Goal: Transaction & Acquisition: Book appointment/travel/reservation

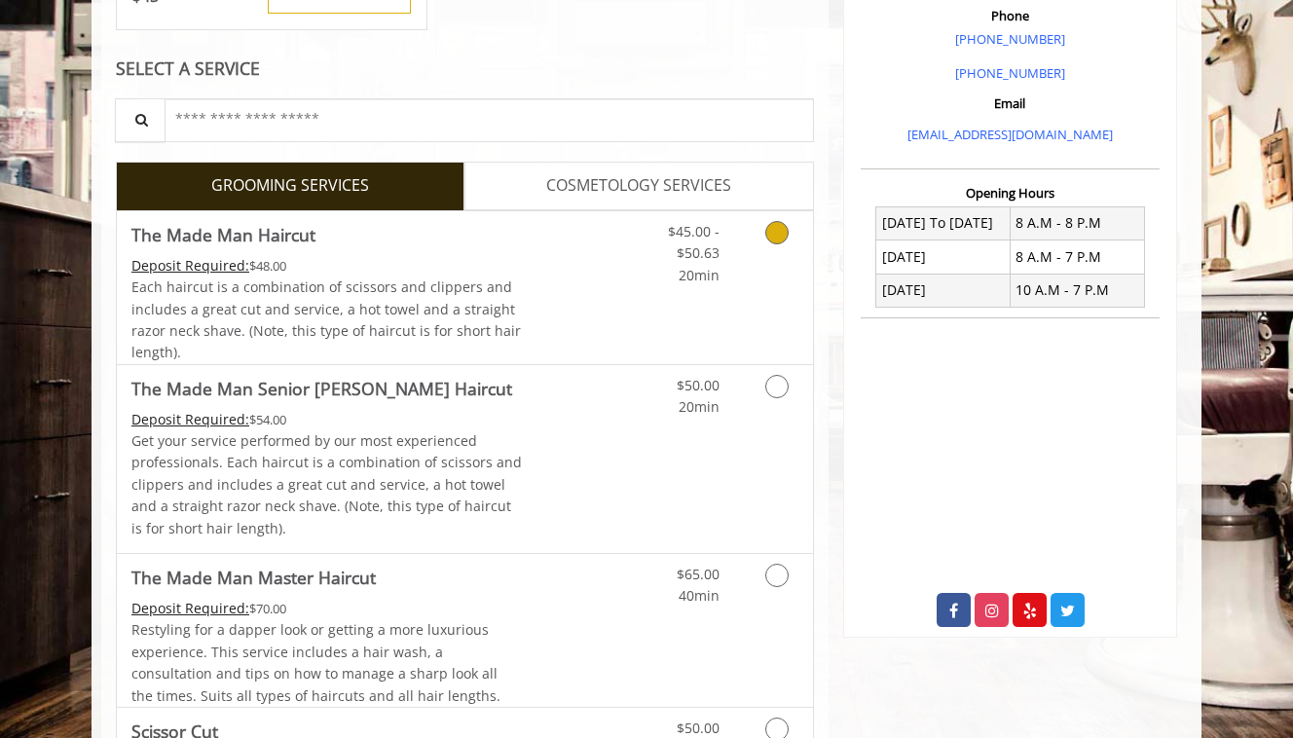
scroll to position [521, 0]
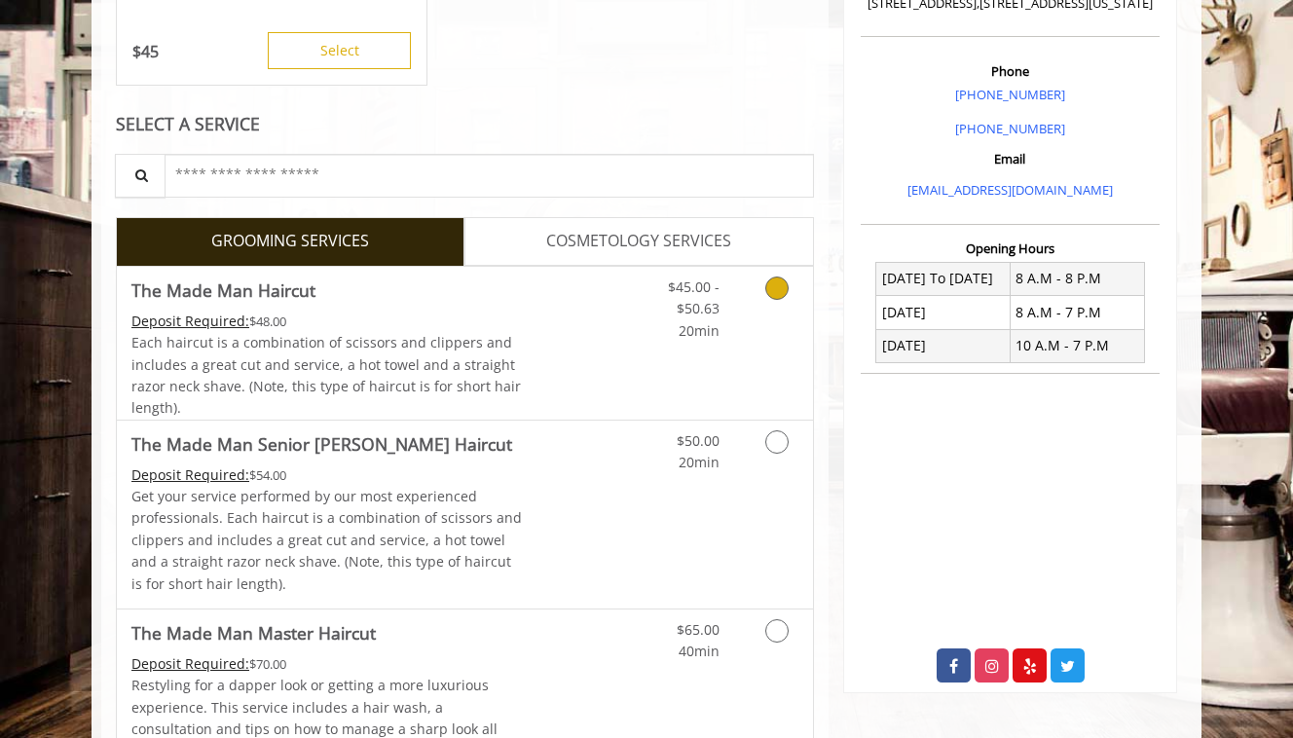
click at [569, 329] on link "Discounted Price" at bounding box center [581, 343] width 116 height 153
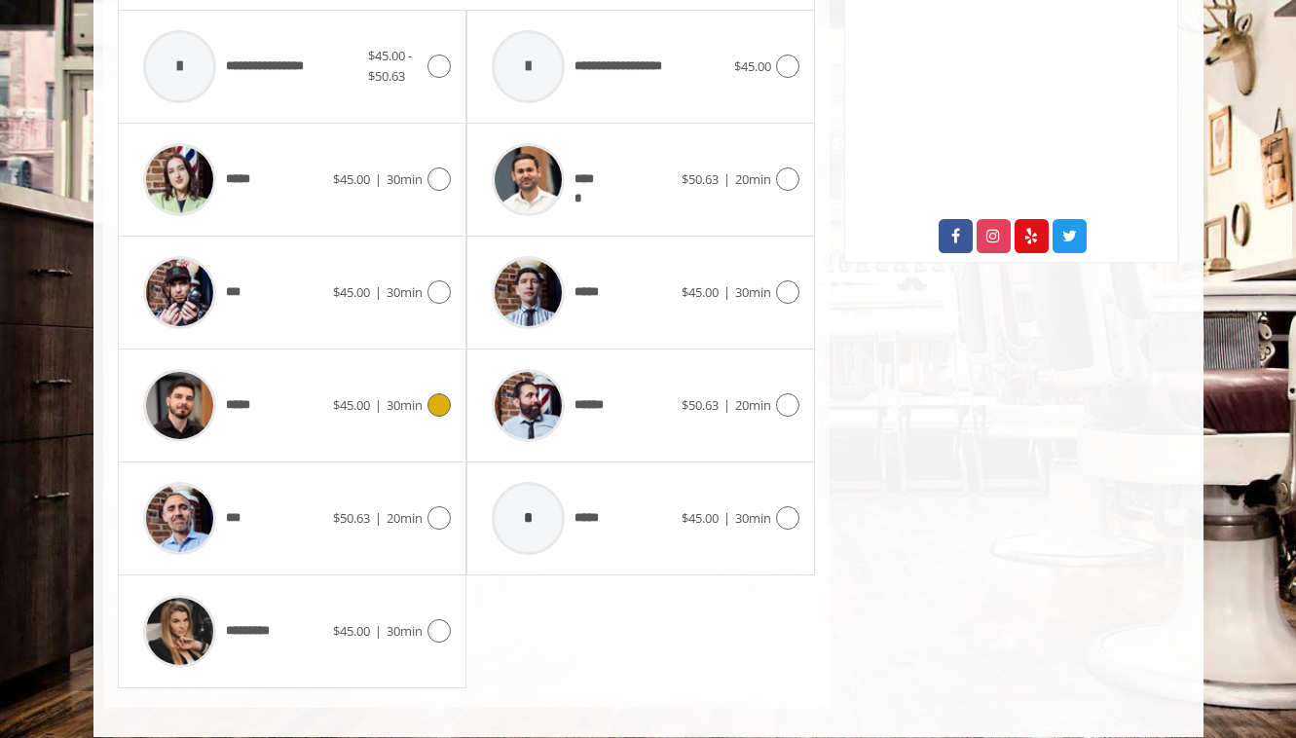
scroll to position [953, 0]
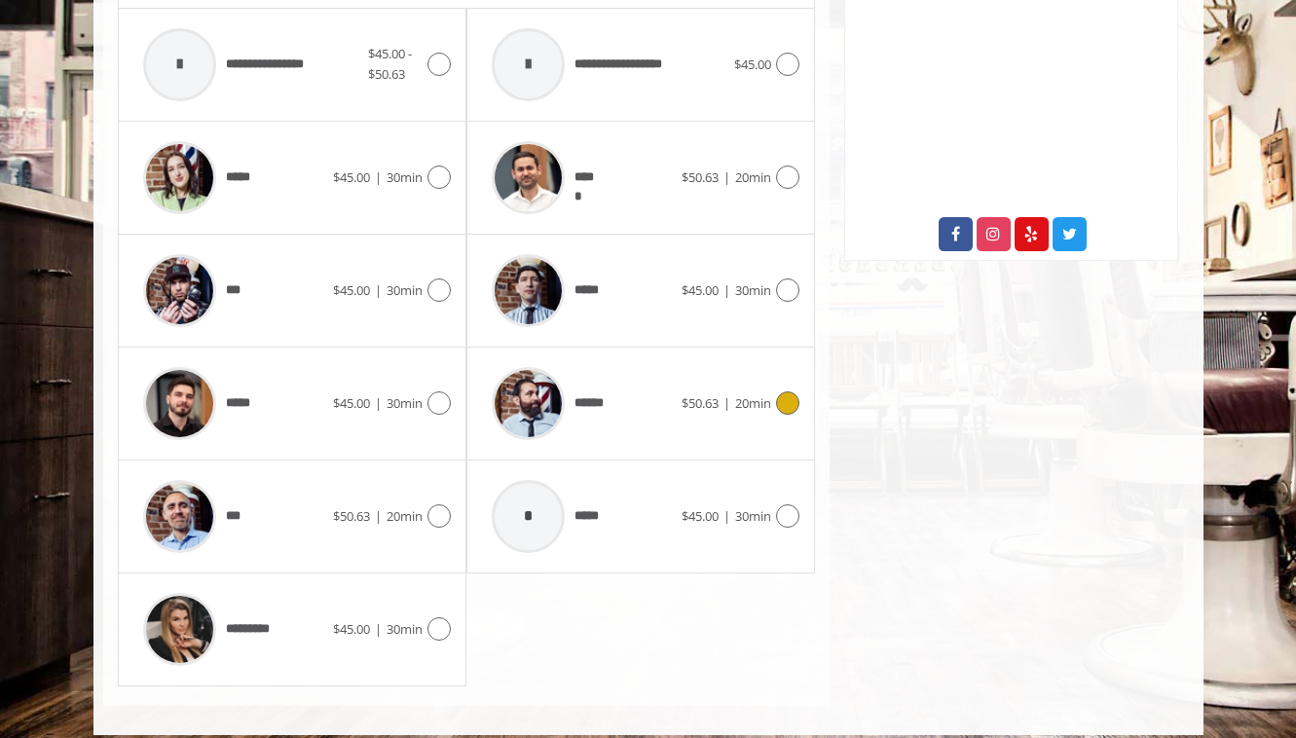
click at [651, 389] on div "******" at bounding box center [582, 403] width 200 height 92
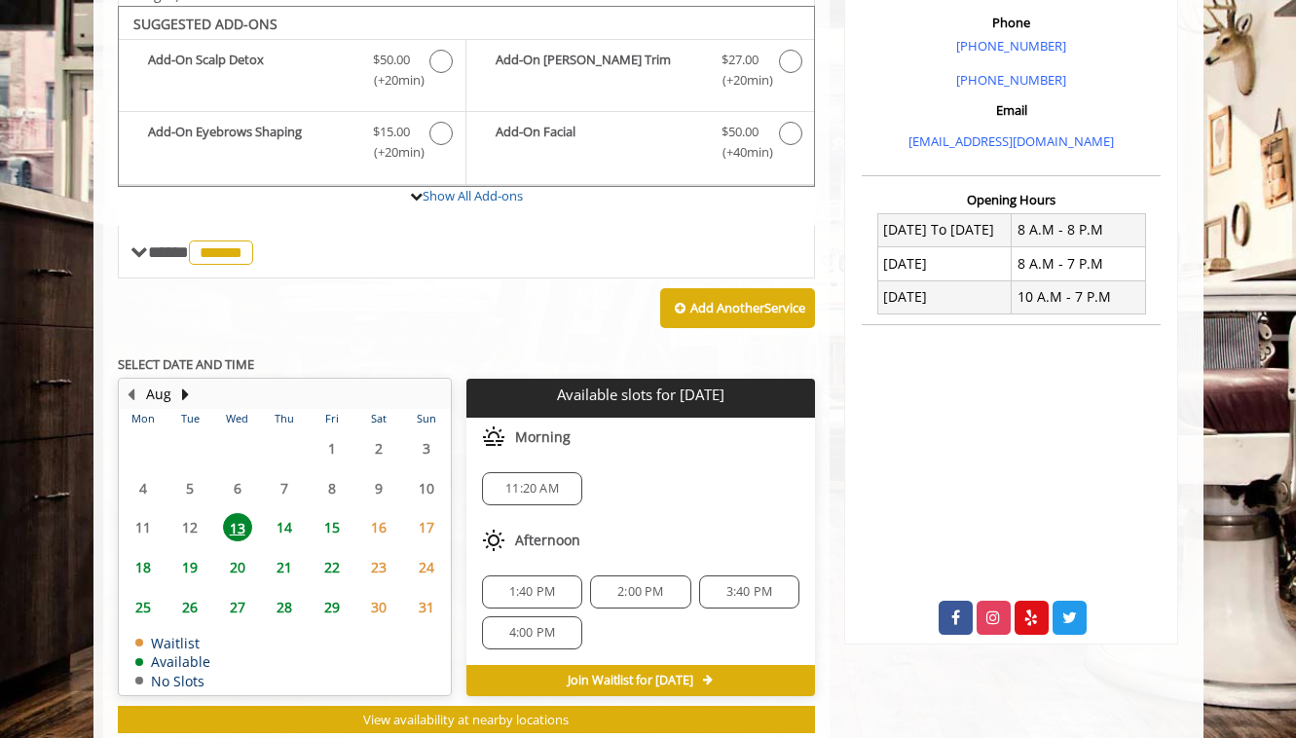
scroll to position [622, 0]
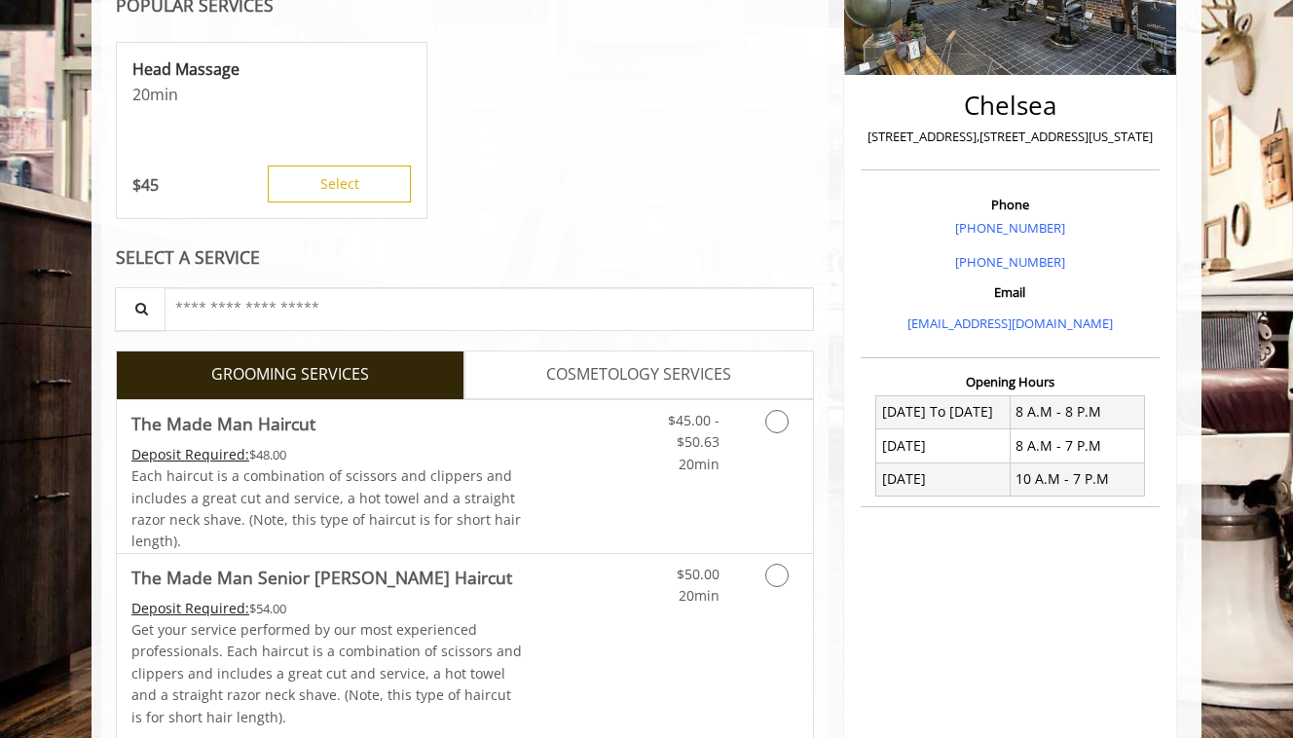
scroll to position [391, 0]
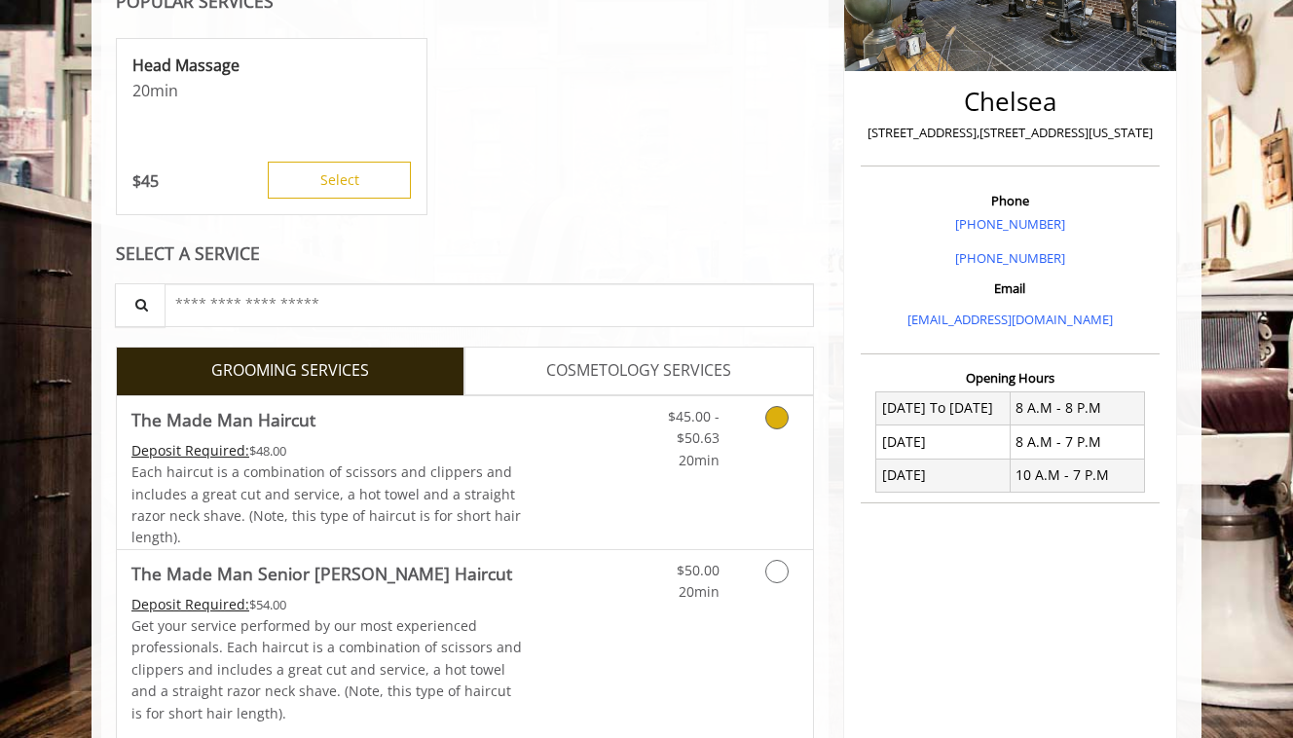
click at [585, 450] on link "Discounted Price" at bounding box center [581, 472] width 116 height 153
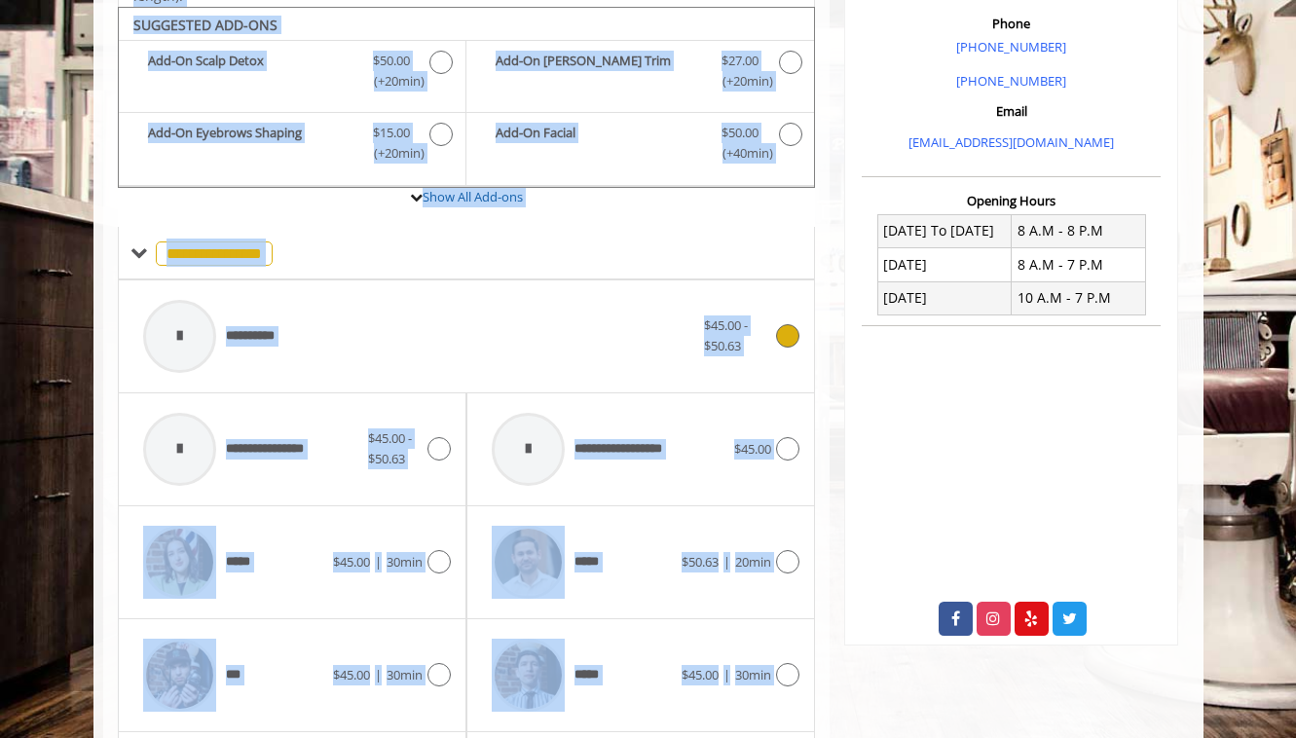
scroll to position [575, 0]
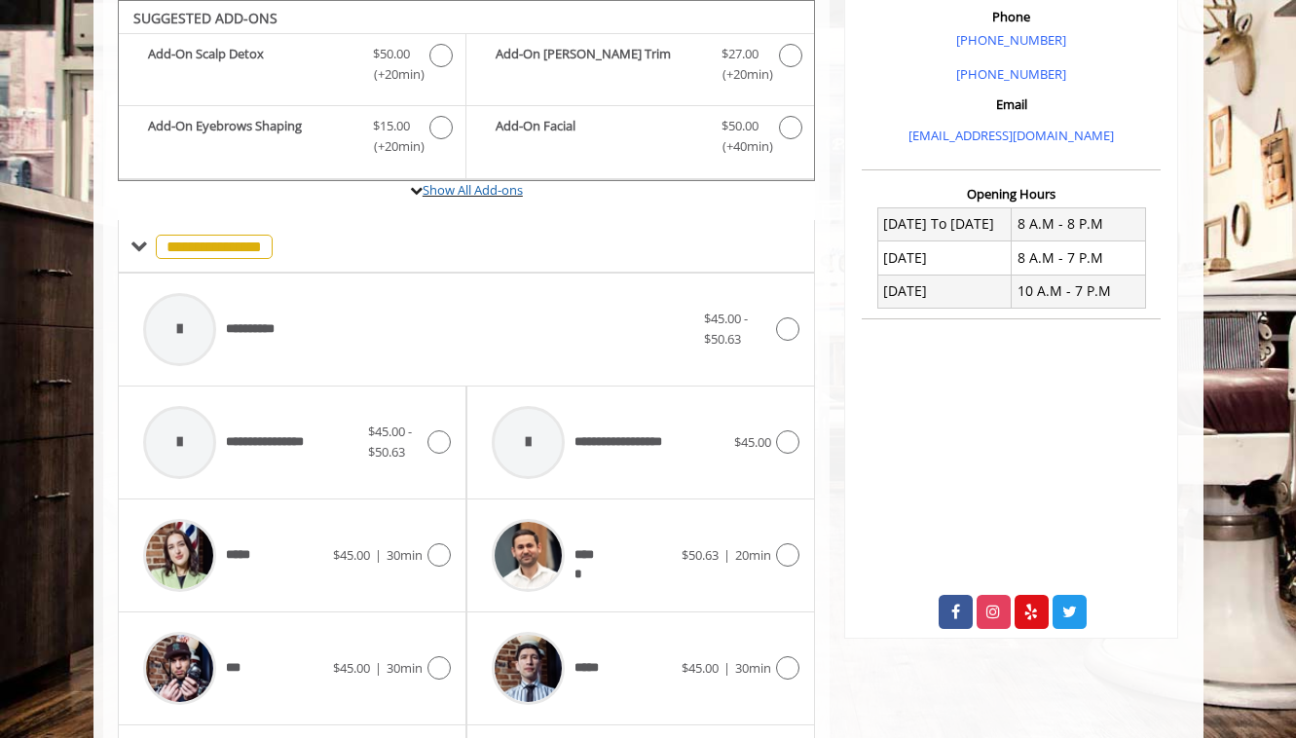
click at [568, 201] on label "Show All Add-ons" at bounding box center [467, 200] width 698 height 39
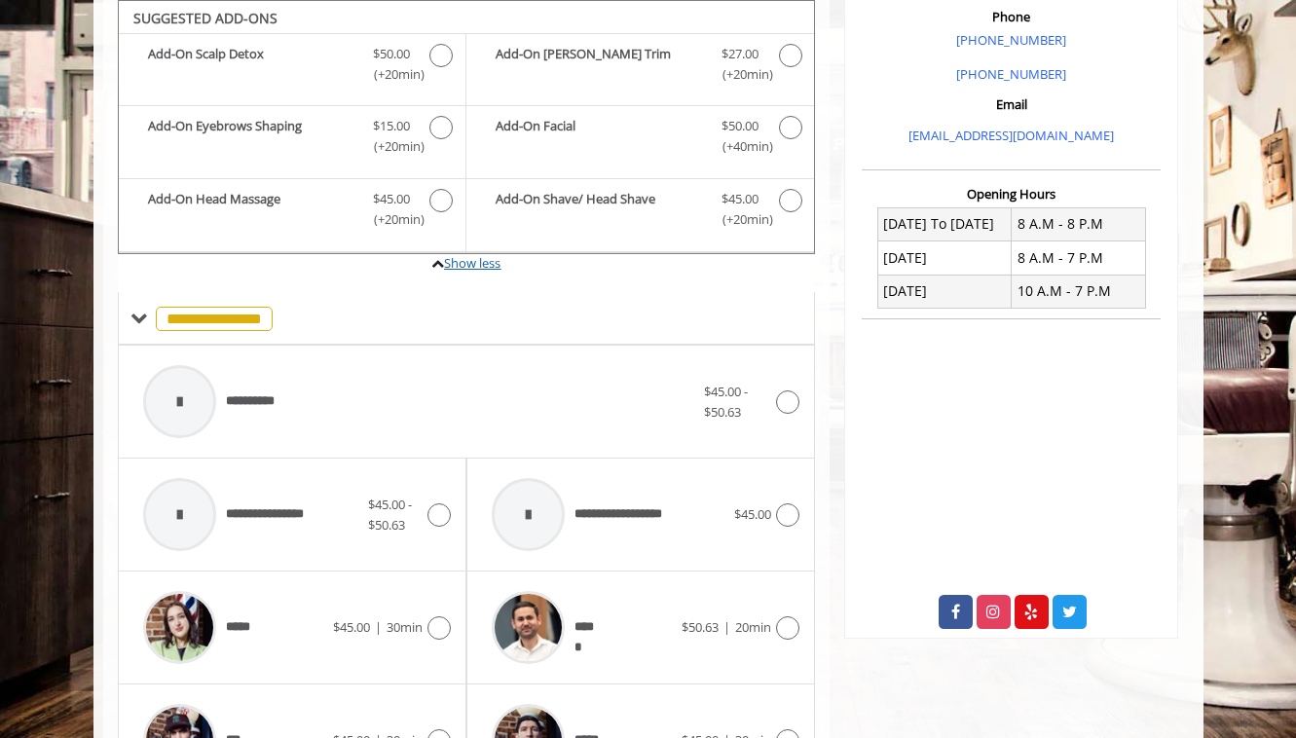
click at [468, 262] on link "Show less" at bounding box center [472, 263] width 56 height 18
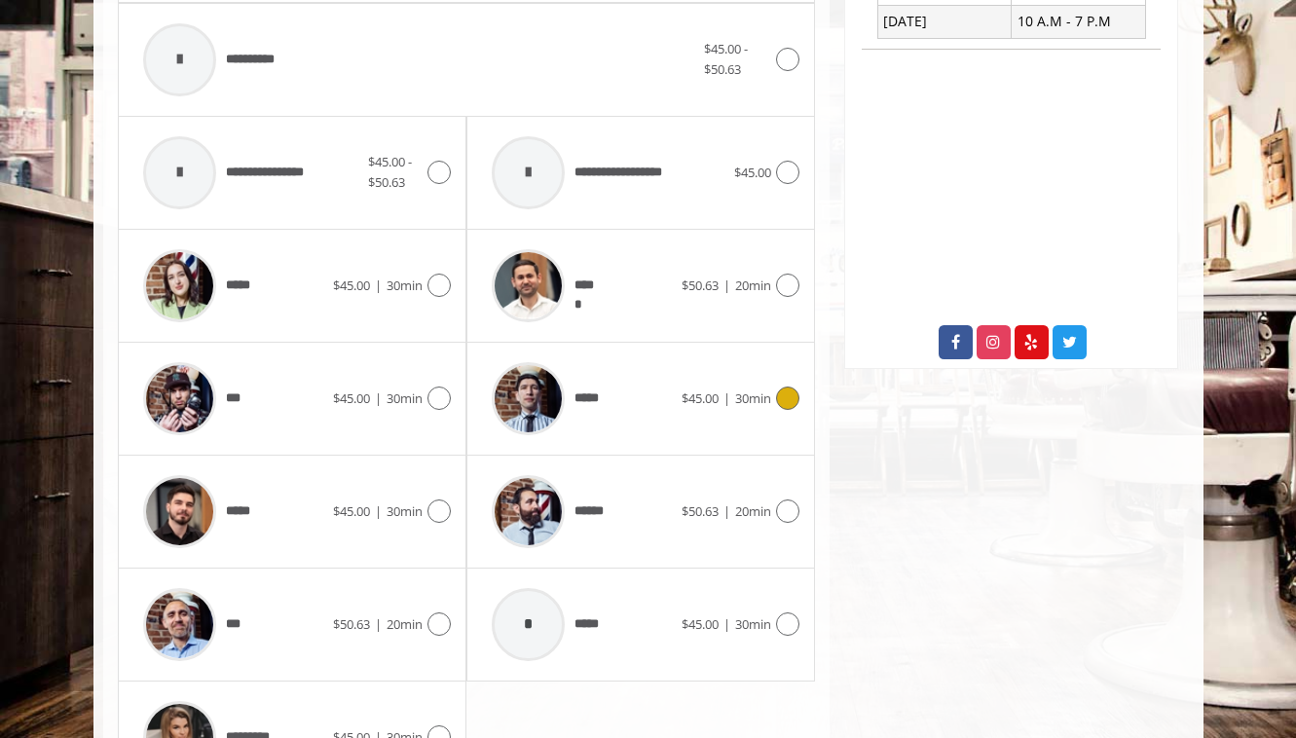
scroll to position [685, 0]
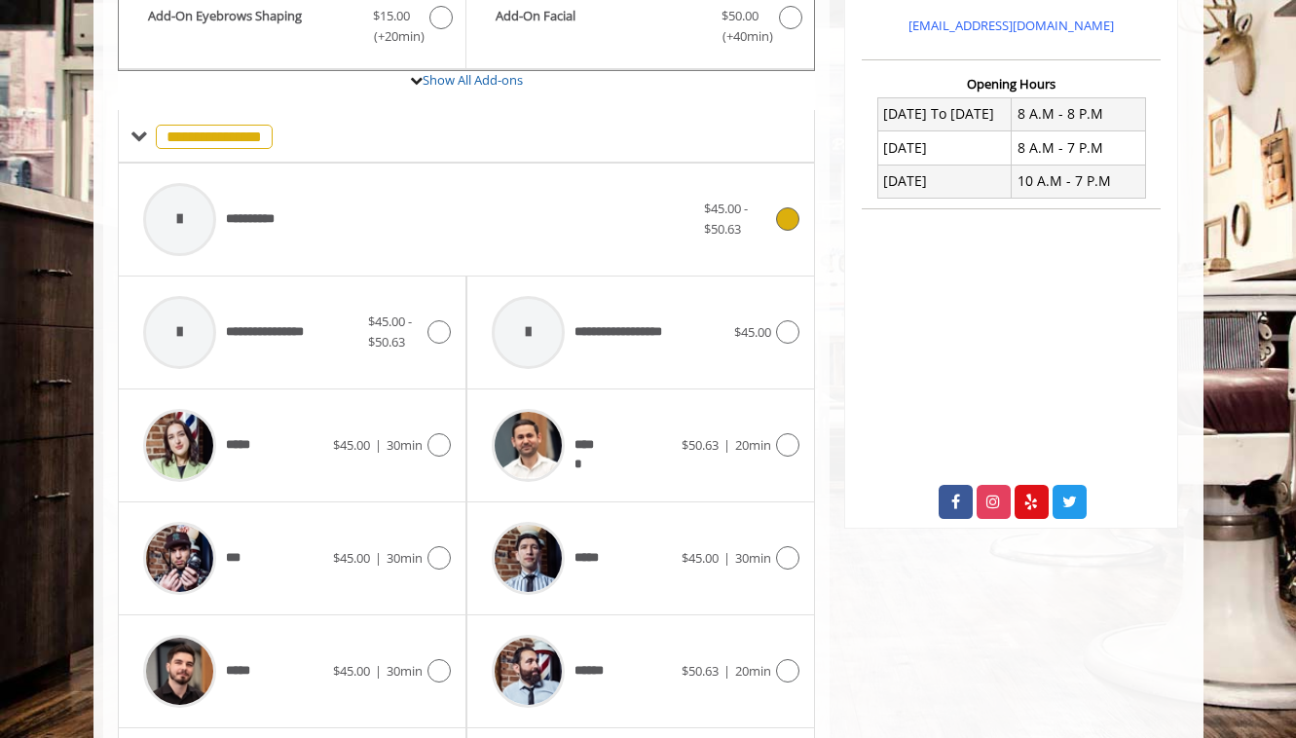
click at [253, 219] on span "**********" at bounding box center [259, 219] width 66 height 20
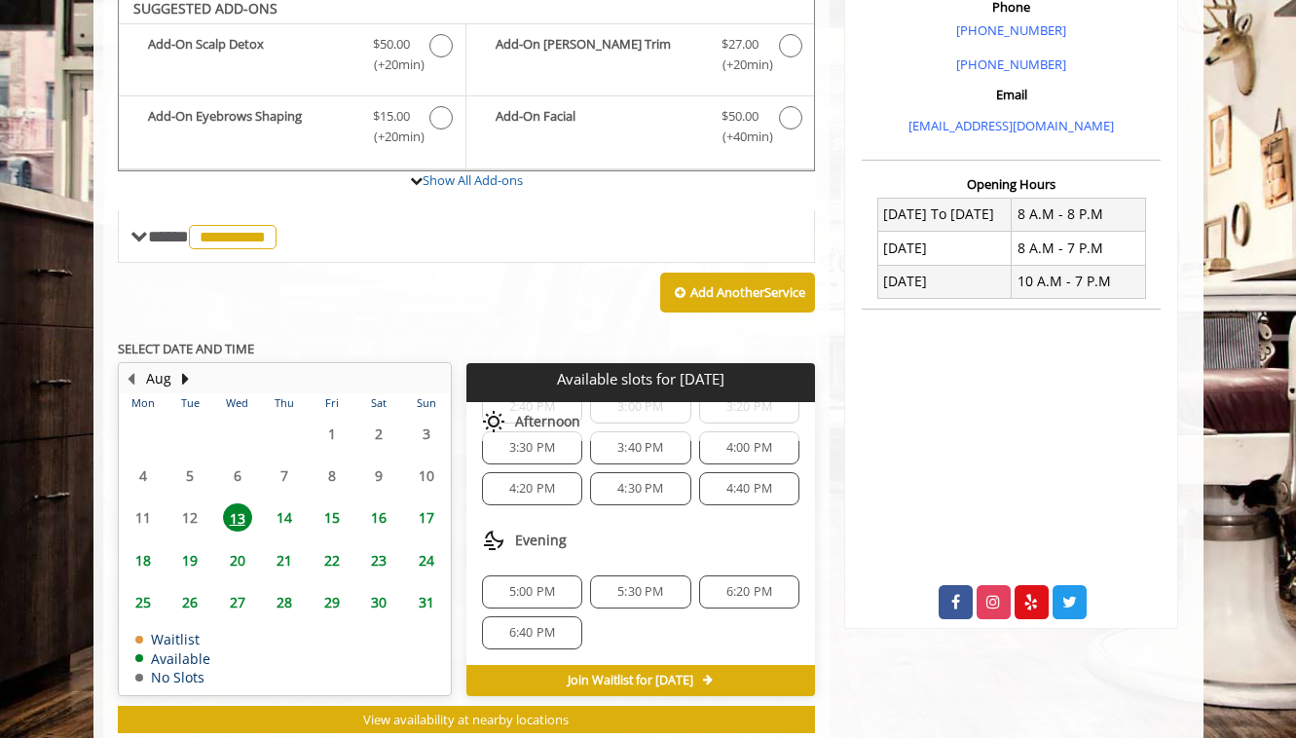
scroll to position [576, 0]
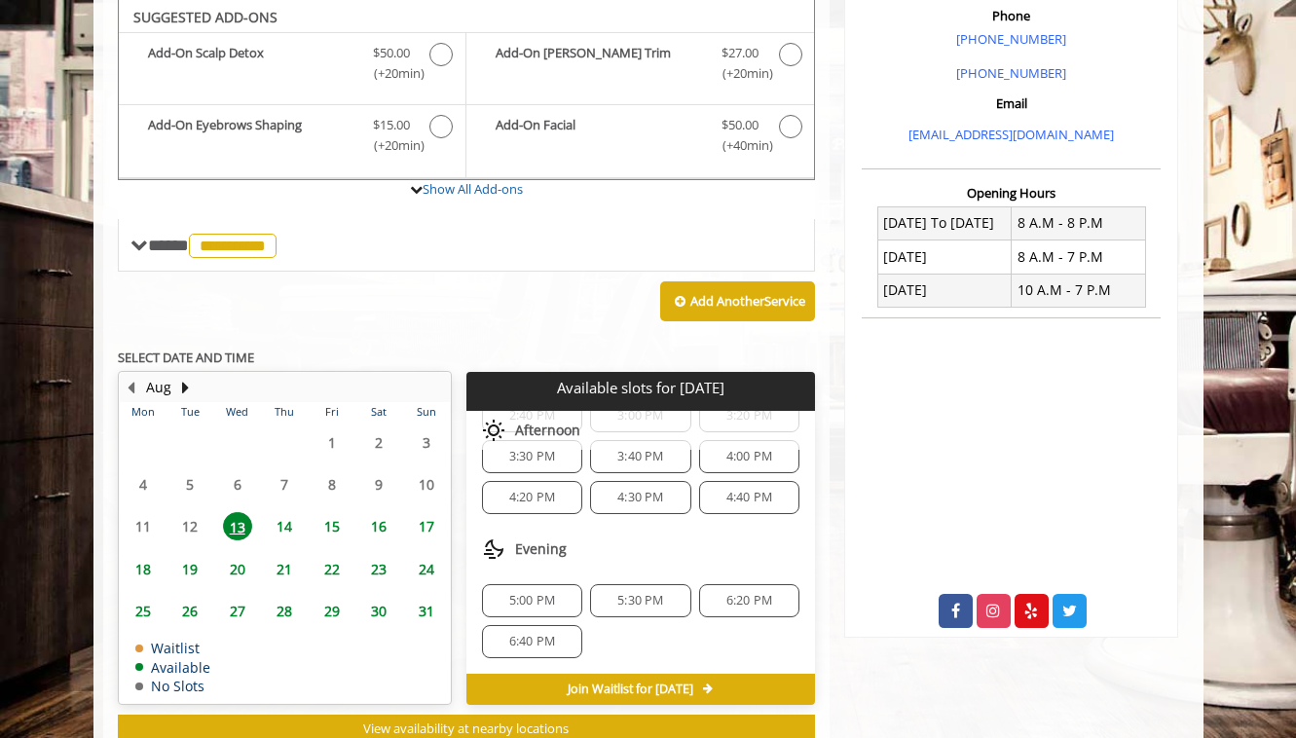
click at [637, 594] on span "5:30 PM" at bounding box center [640, 601] width 46 height 16
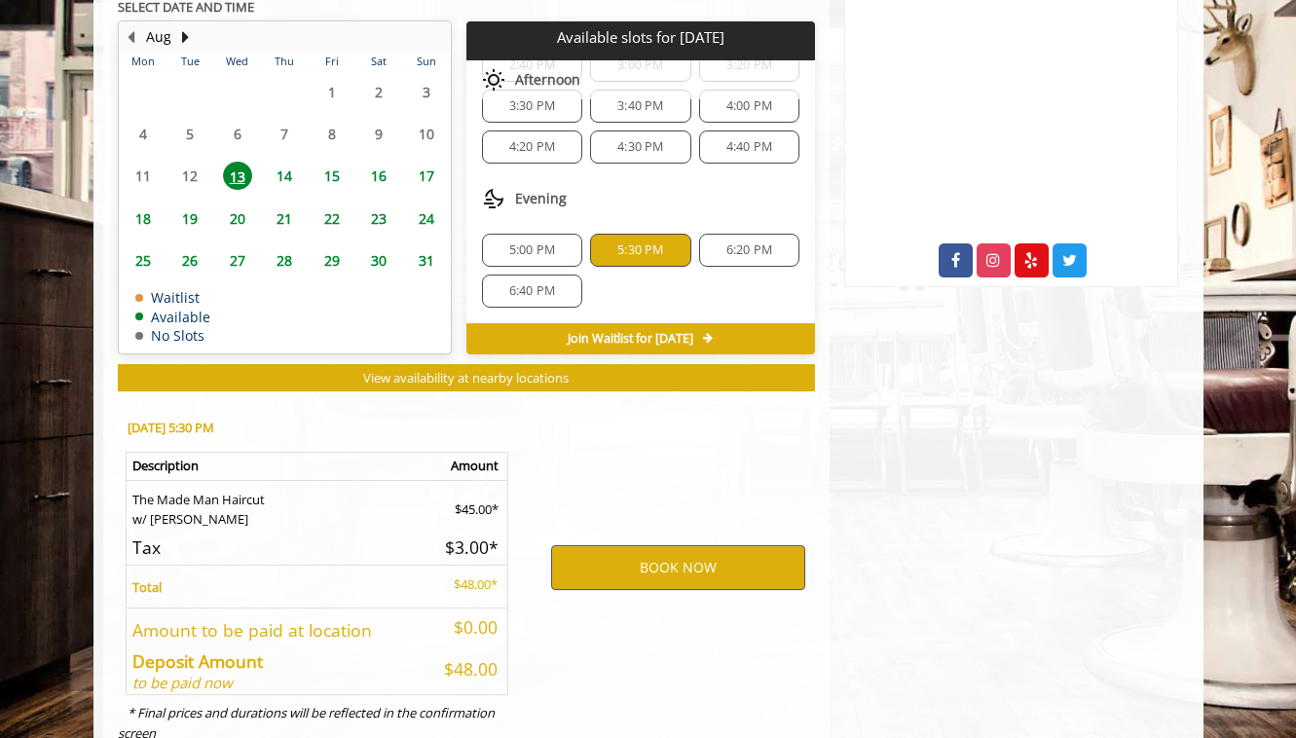
scroll to position [990, 0]
